Goal: Navigation & Orientation: Go to known website

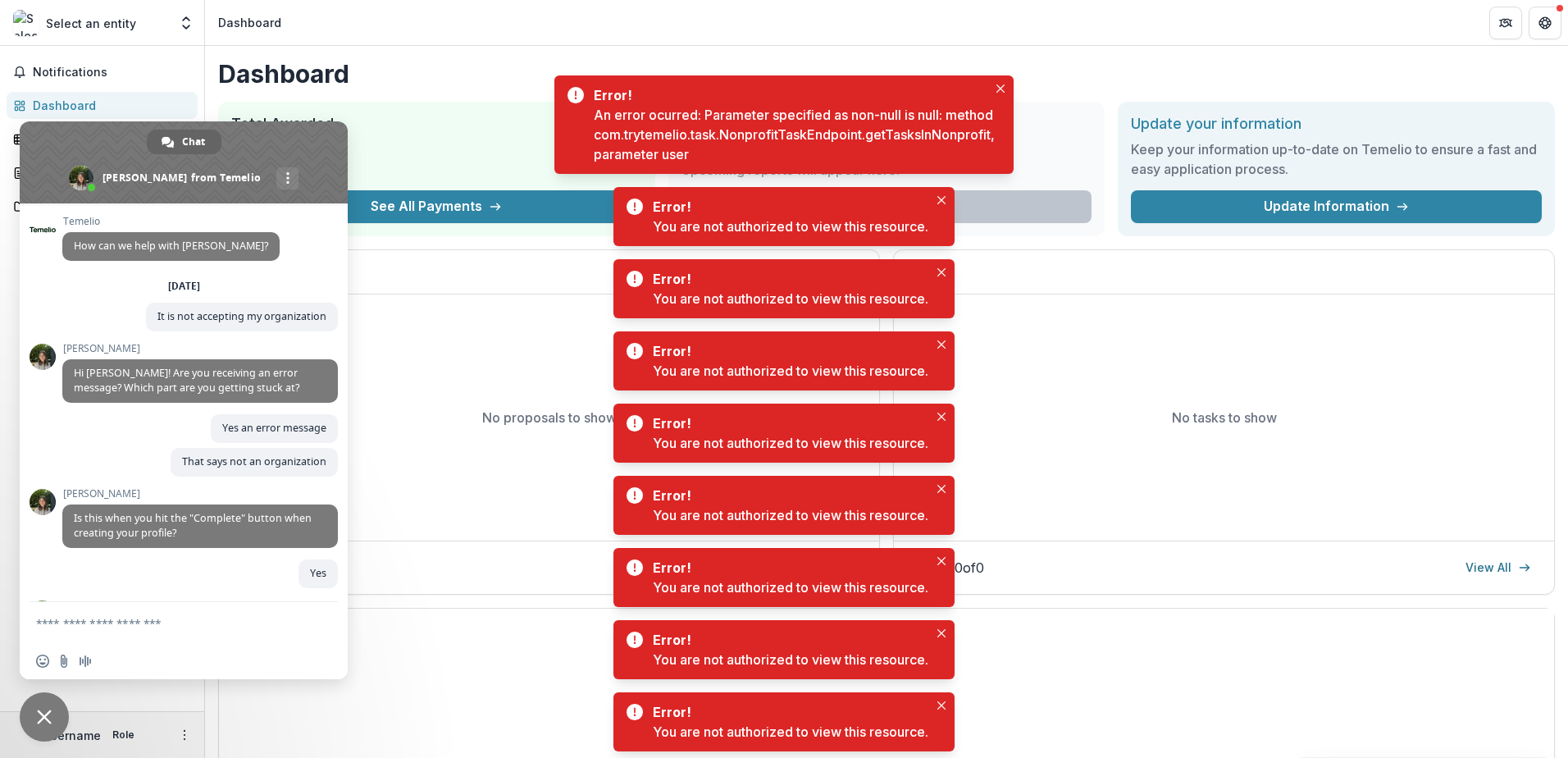
scroll to position [451, 0]
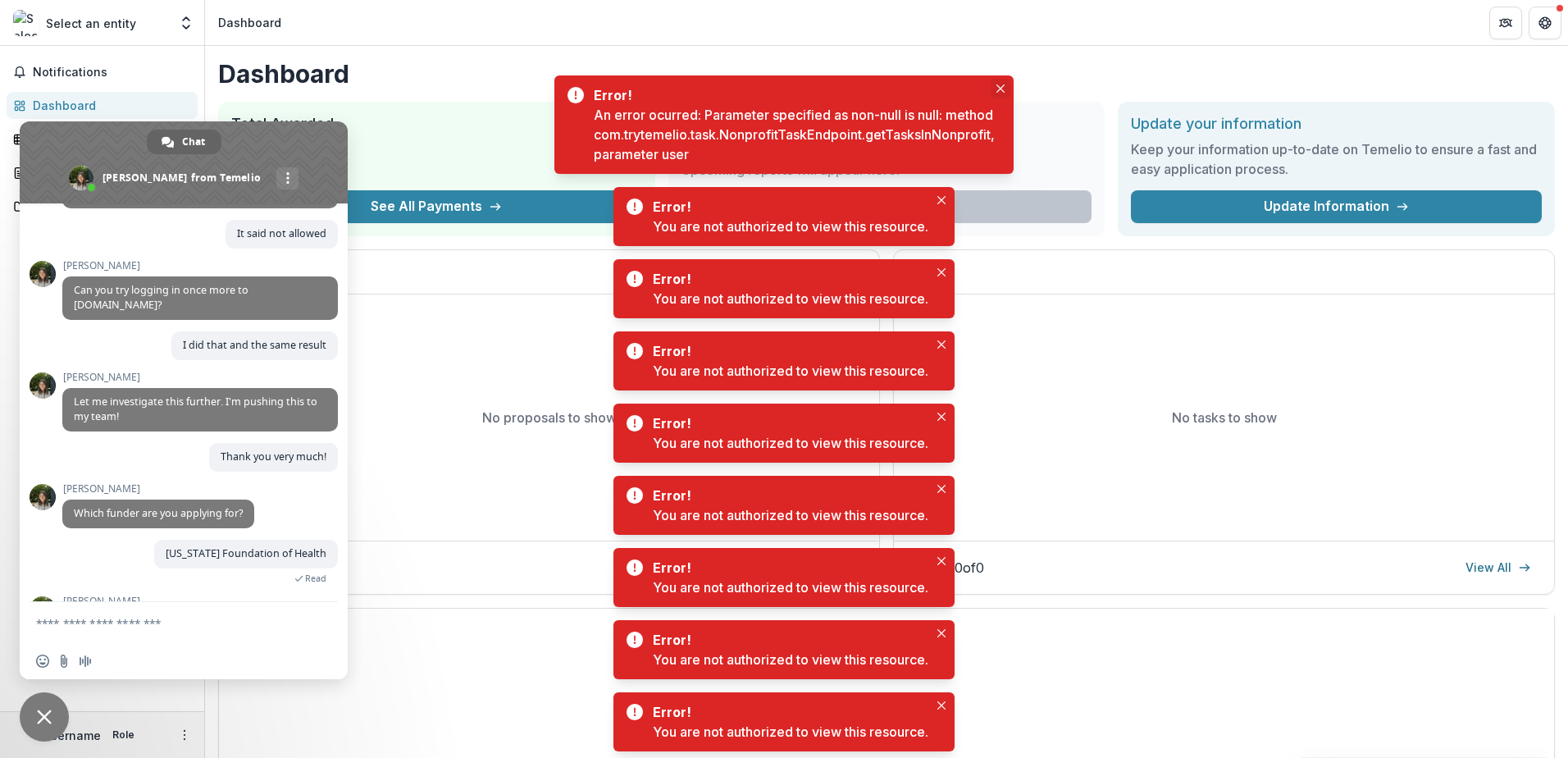
click at [1001, 88] on icon "Close" at bounding box center [1000, 88] width 8 height 8
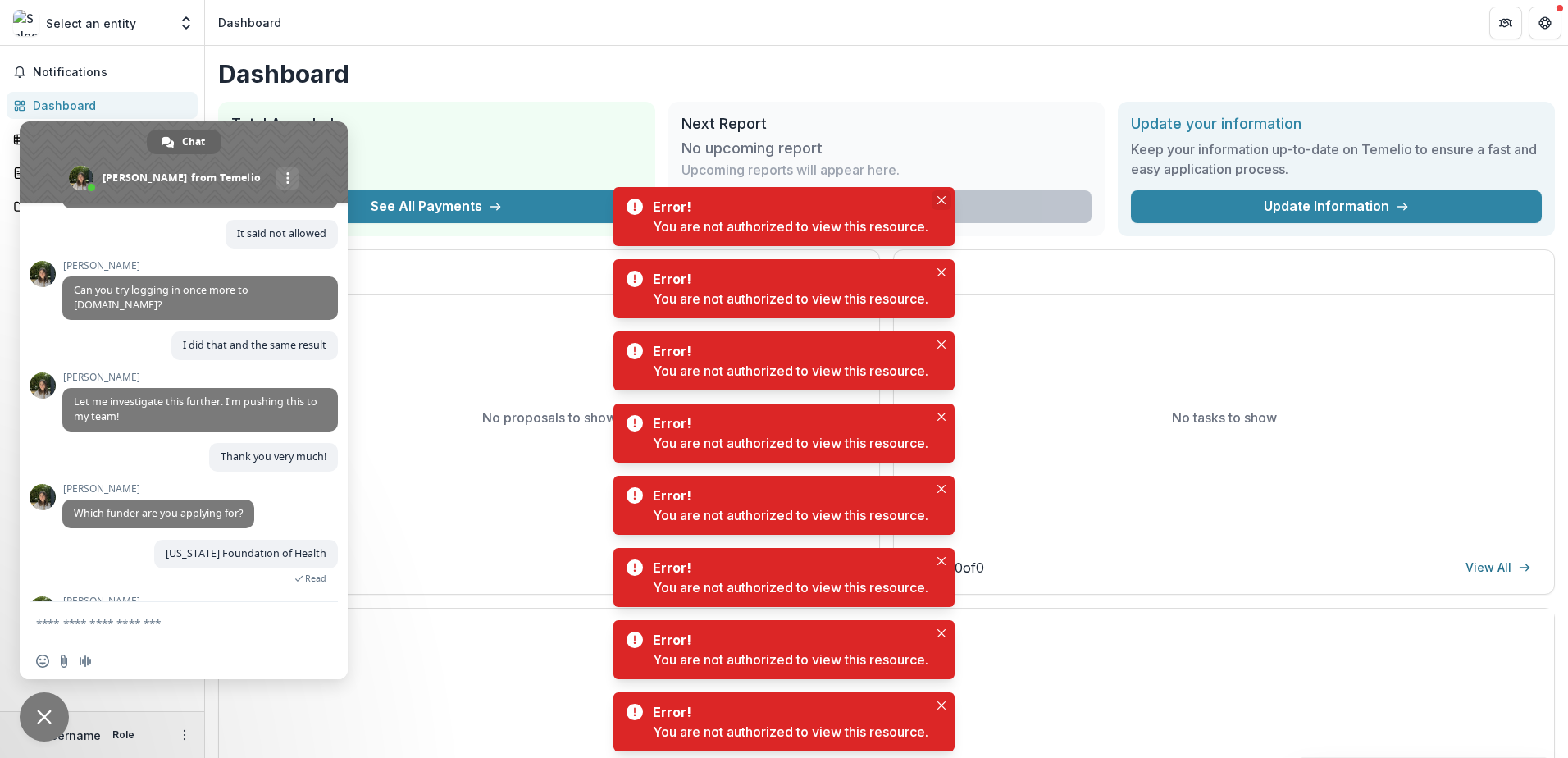
click at [941, 197] on icon "Close" at bounding box center [941, 200] width 8 height 8
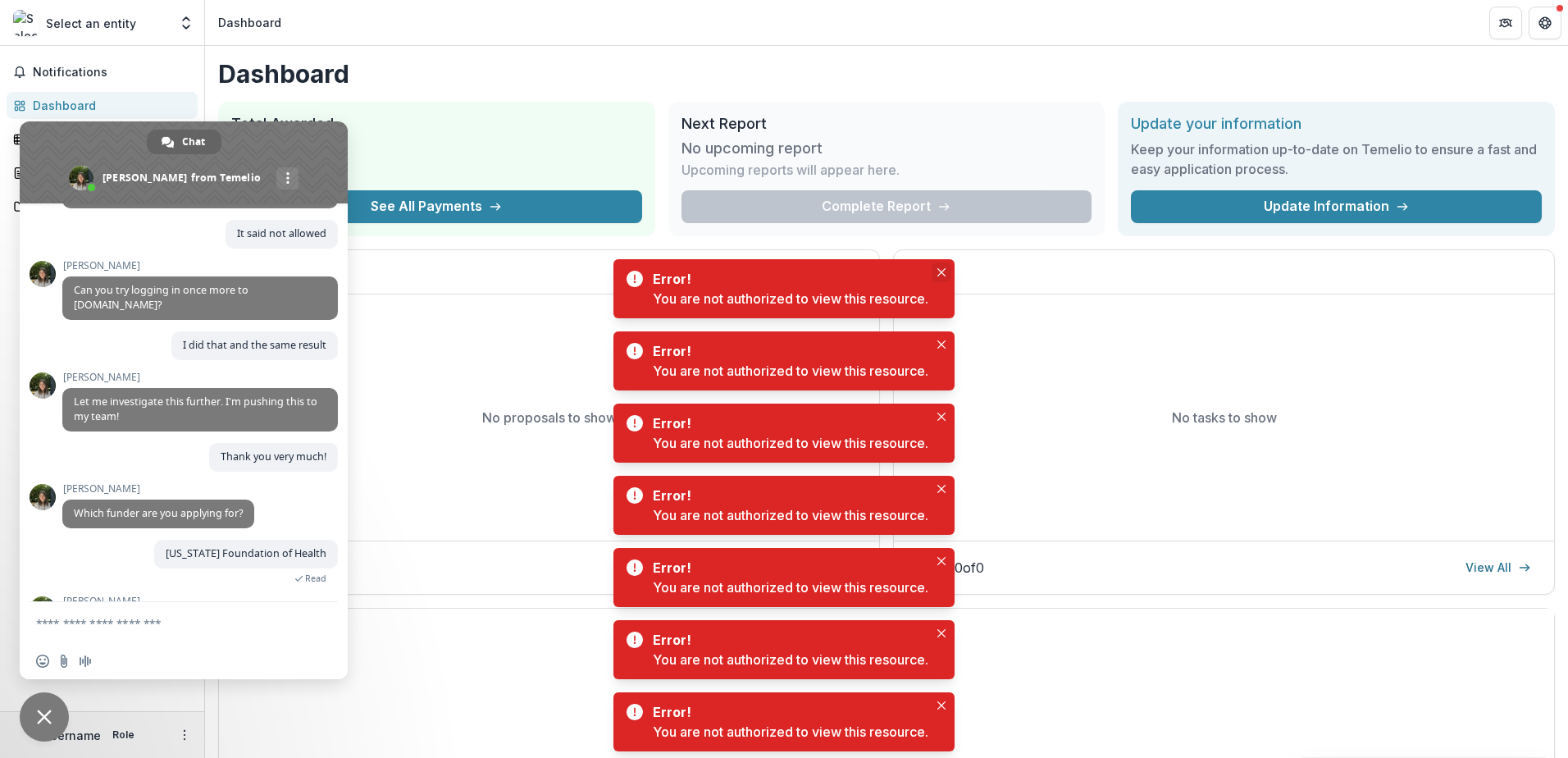
click at [938, 268] on button "Close" at bounding box center [941, 272] width 19 height 20
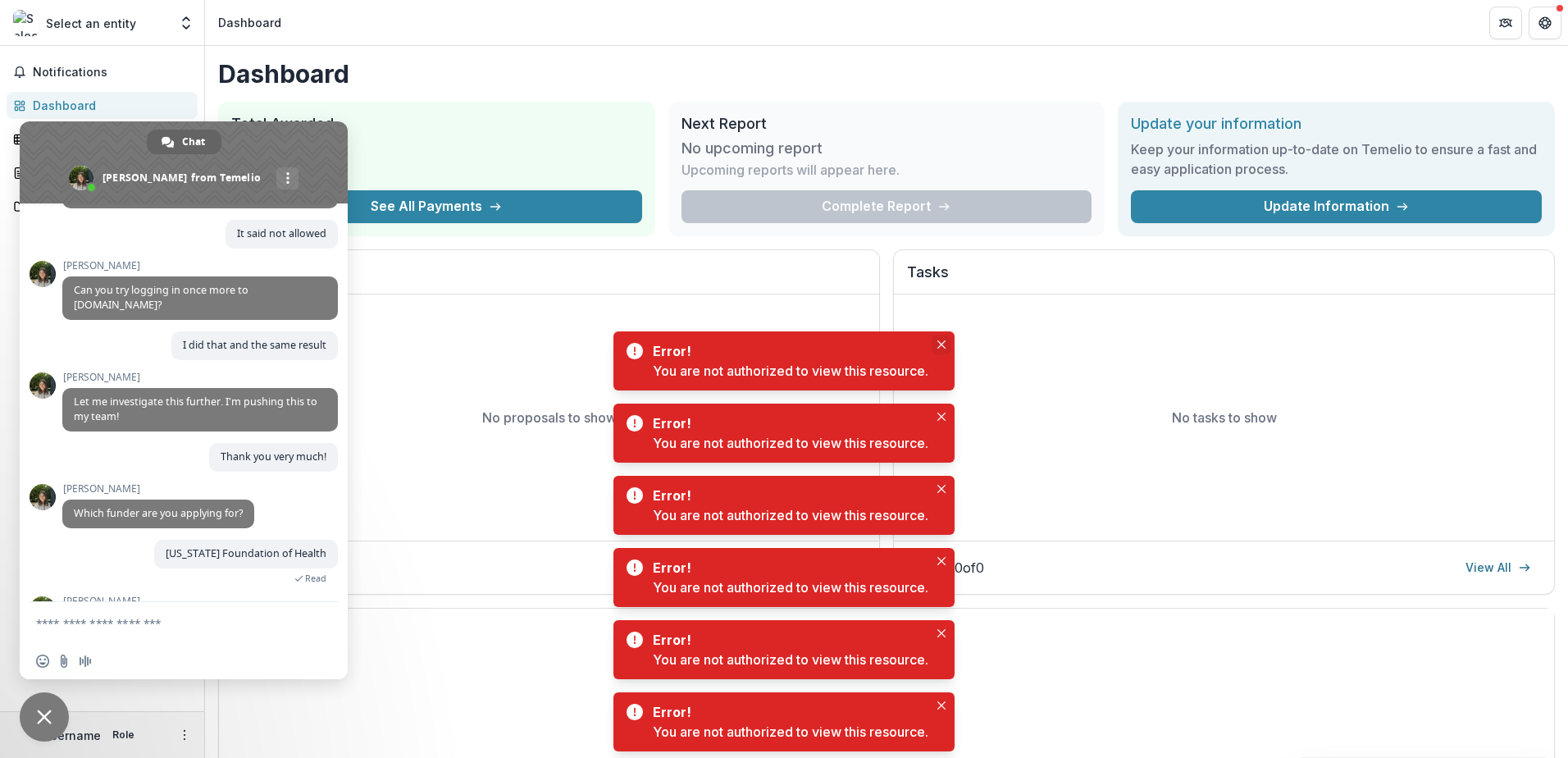
click at [940, 351] on button "Close" at bounding box center [941, 344] width 19 height 20
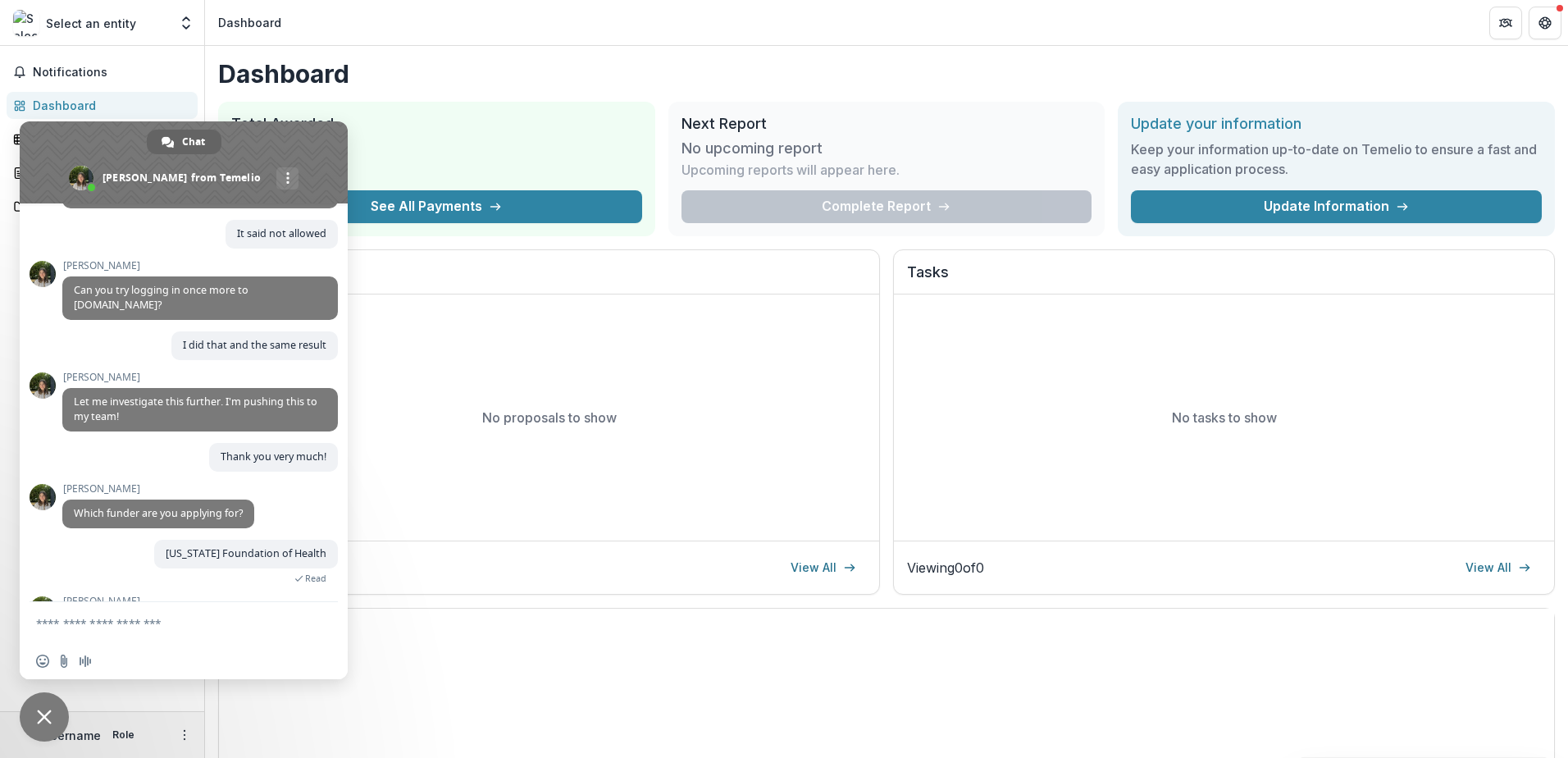
scroll to position [523, 0]
